Goal: Navigation & Orientation: Find specific page/section

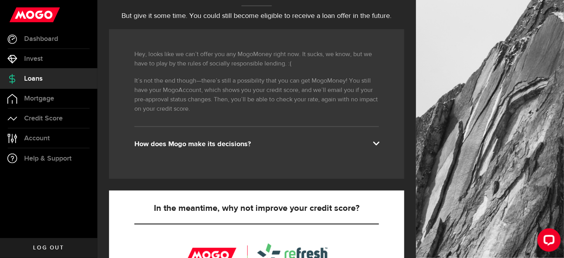
scroll to position [78, 0]
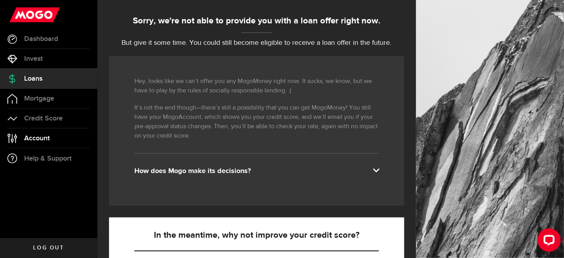
click at [49, 135] on span "Account" at bounding box center [37, 138] width 26 height 7
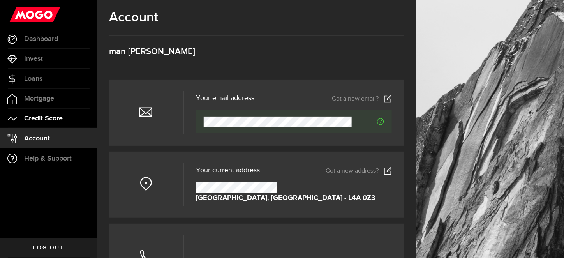
click at [58, 118] on span "Credit Score" at bounding box center [43, 118] width 39 height 7
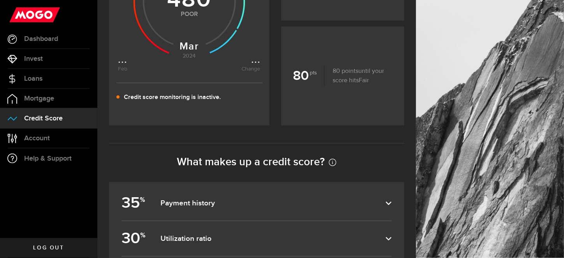
scroll to position [156, 0]
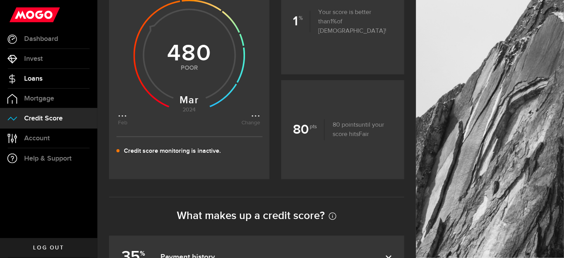
click at [40, 77] on span "Loans" at bounding box center [33, 78] width 18 height 7
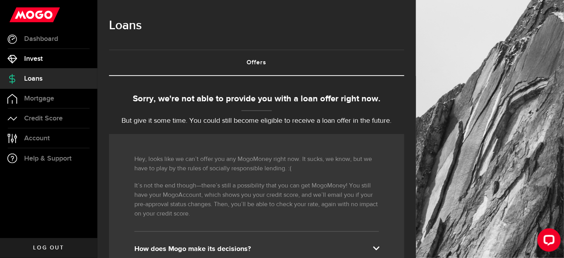
click at [32, 57] on span "Invest" at bounding box center [33, 58] width 19 height 7
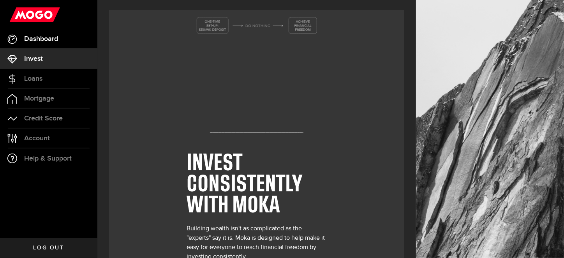
click at [40, 45] on link "Dashboard" at bounding box center [48, 38] width 97 height 19
